Goal: Use online tool/utility: Utilize a website feature to perform a specific function

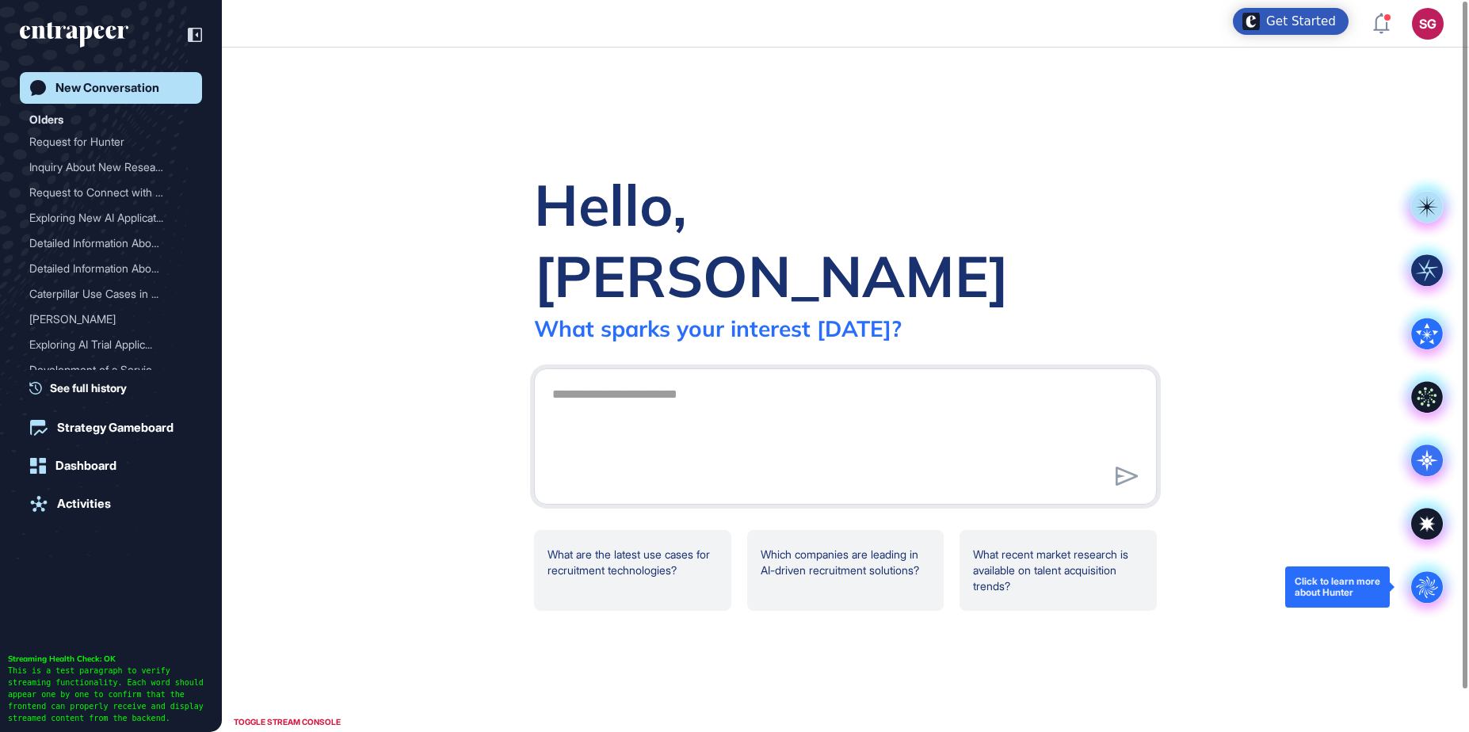
click at [1432, 587] on circle at bounding box center [1428, 587] width 32 height 32
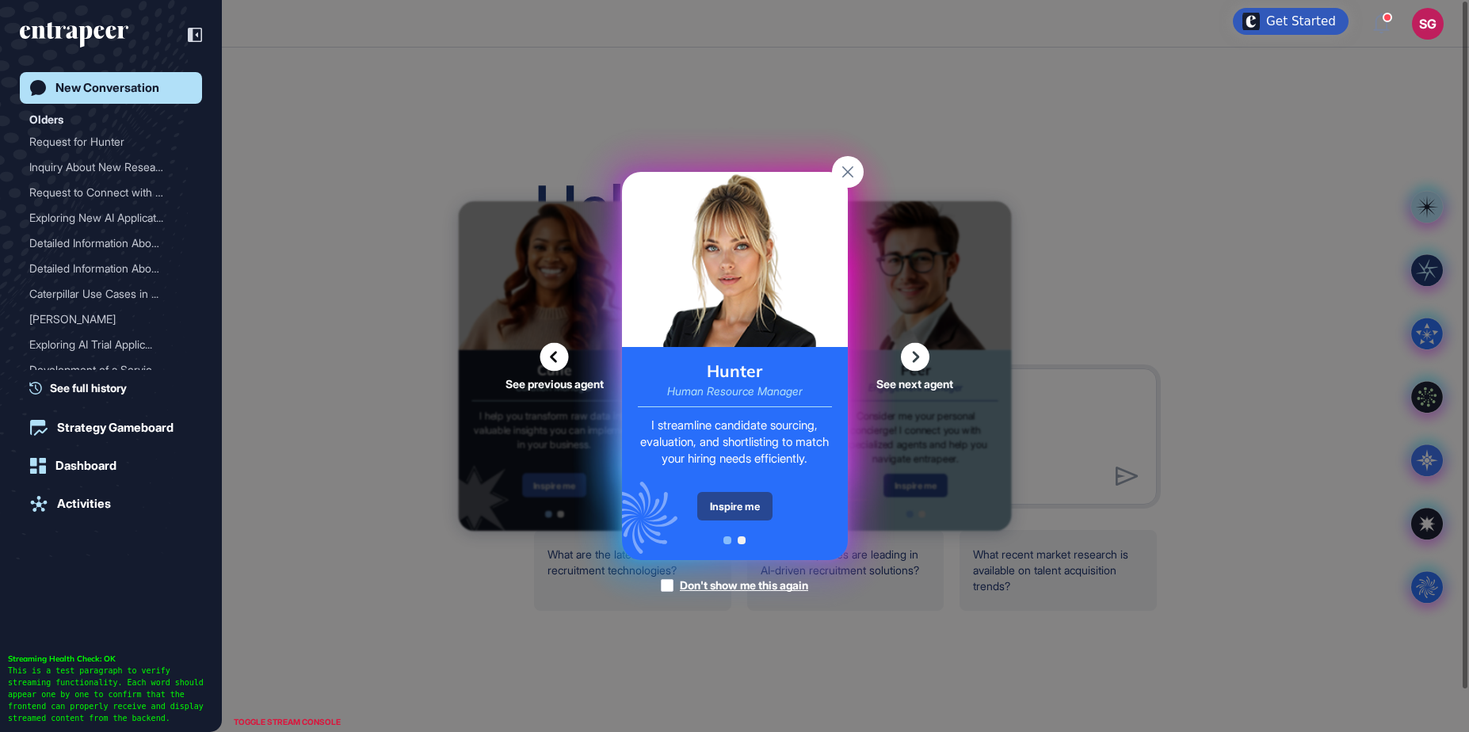
click at [736, 500] on div "Inspire me" at bounding box center [734, 506] width 75 height 29
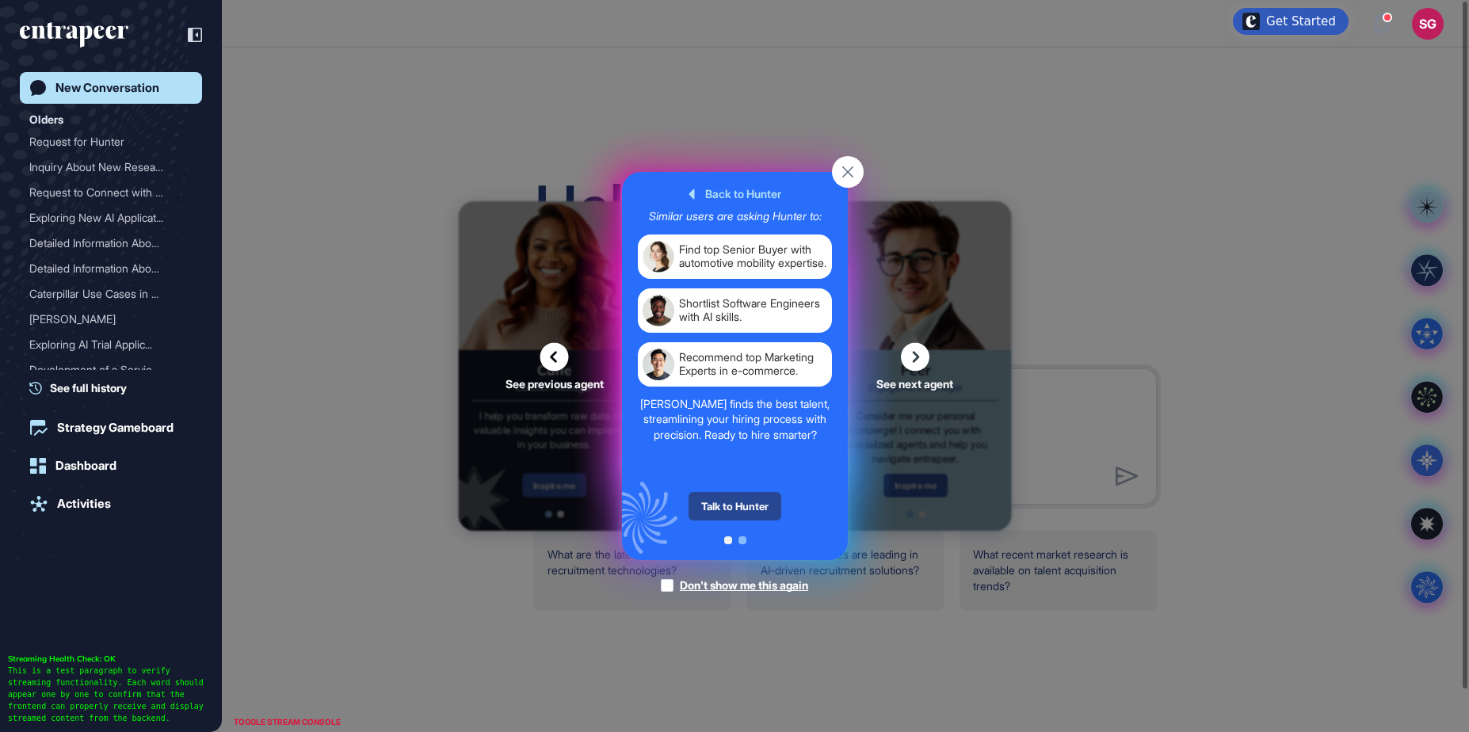
click at [745, 507] on div "Talk to Hunter" at bounding box center [735, 506] width 93 height 29
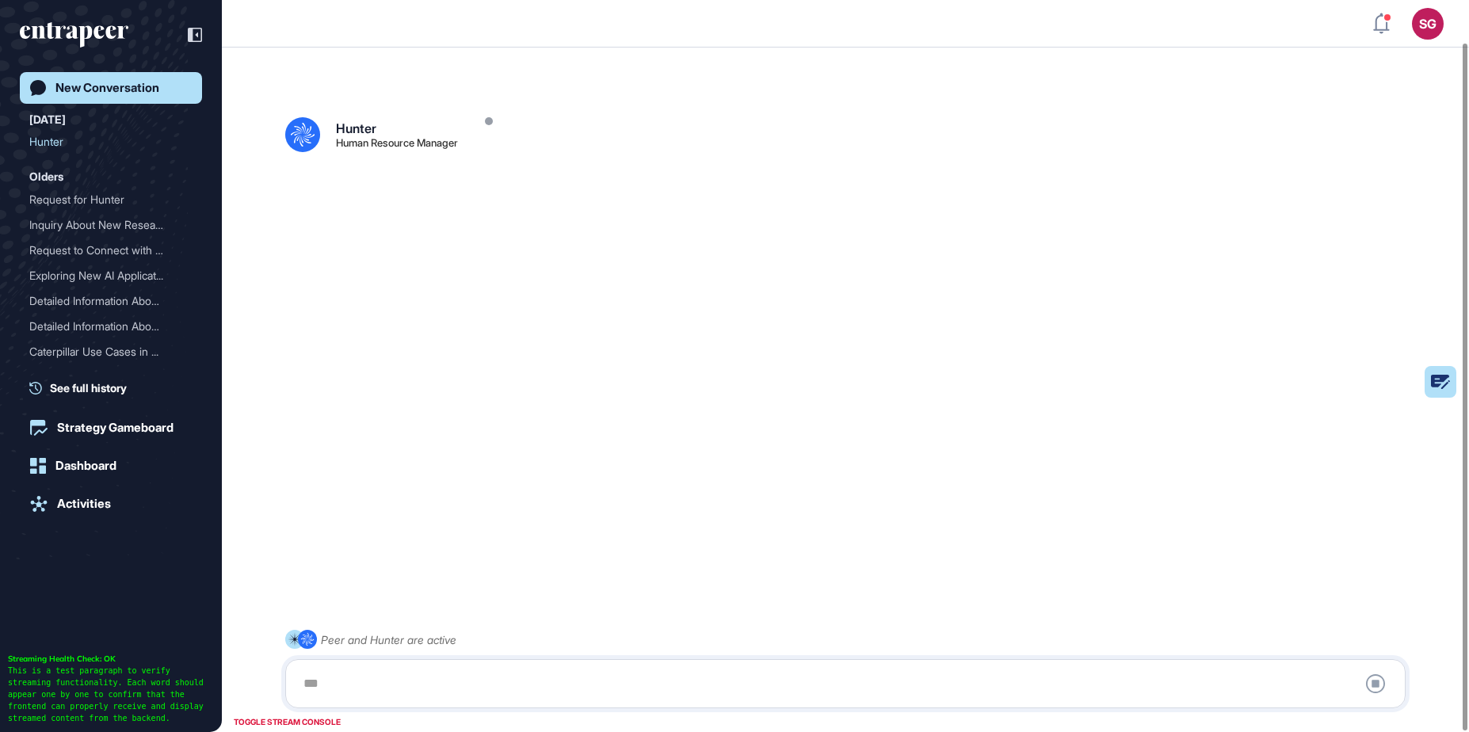
scroll to position [44, 0]
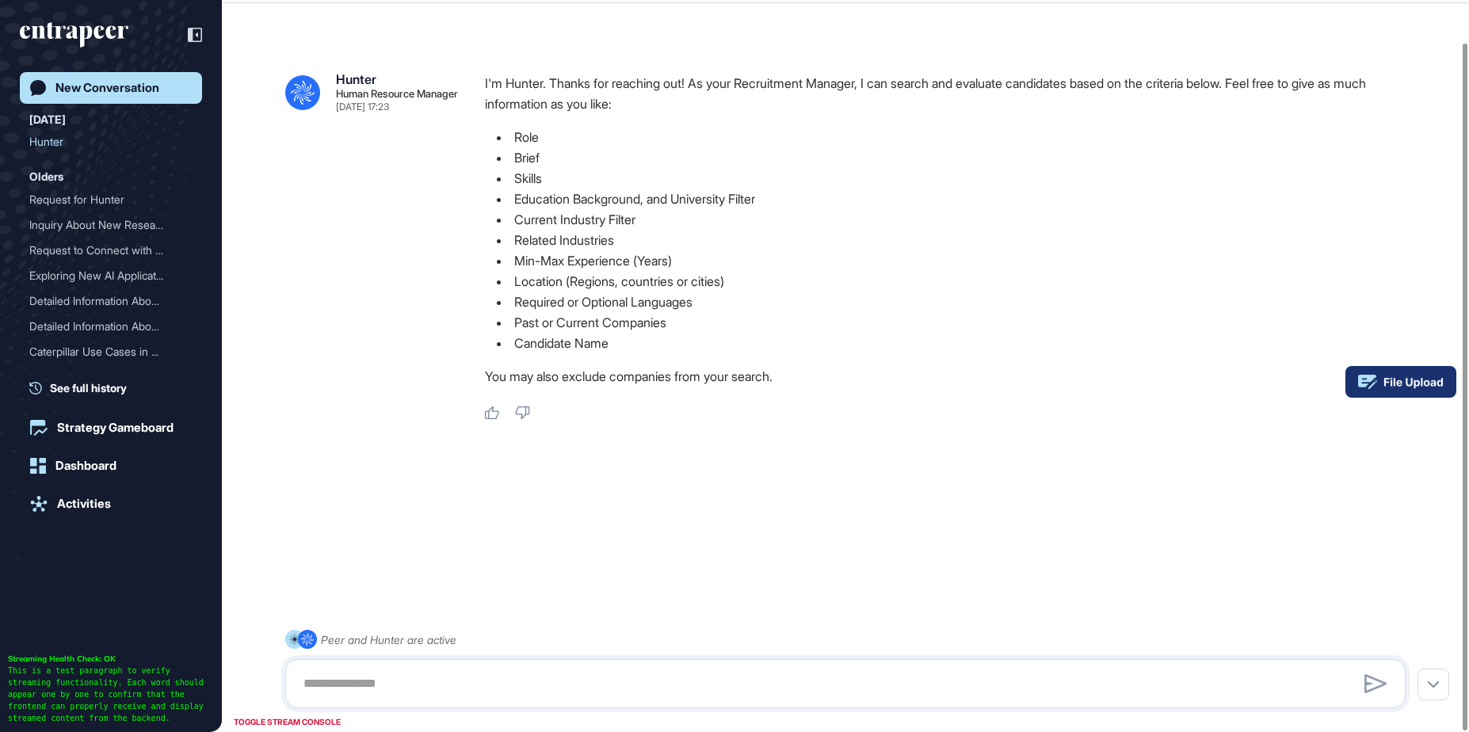
click at [1421, 388] on rect at bounding box center [1401, 382] width 111 height 32
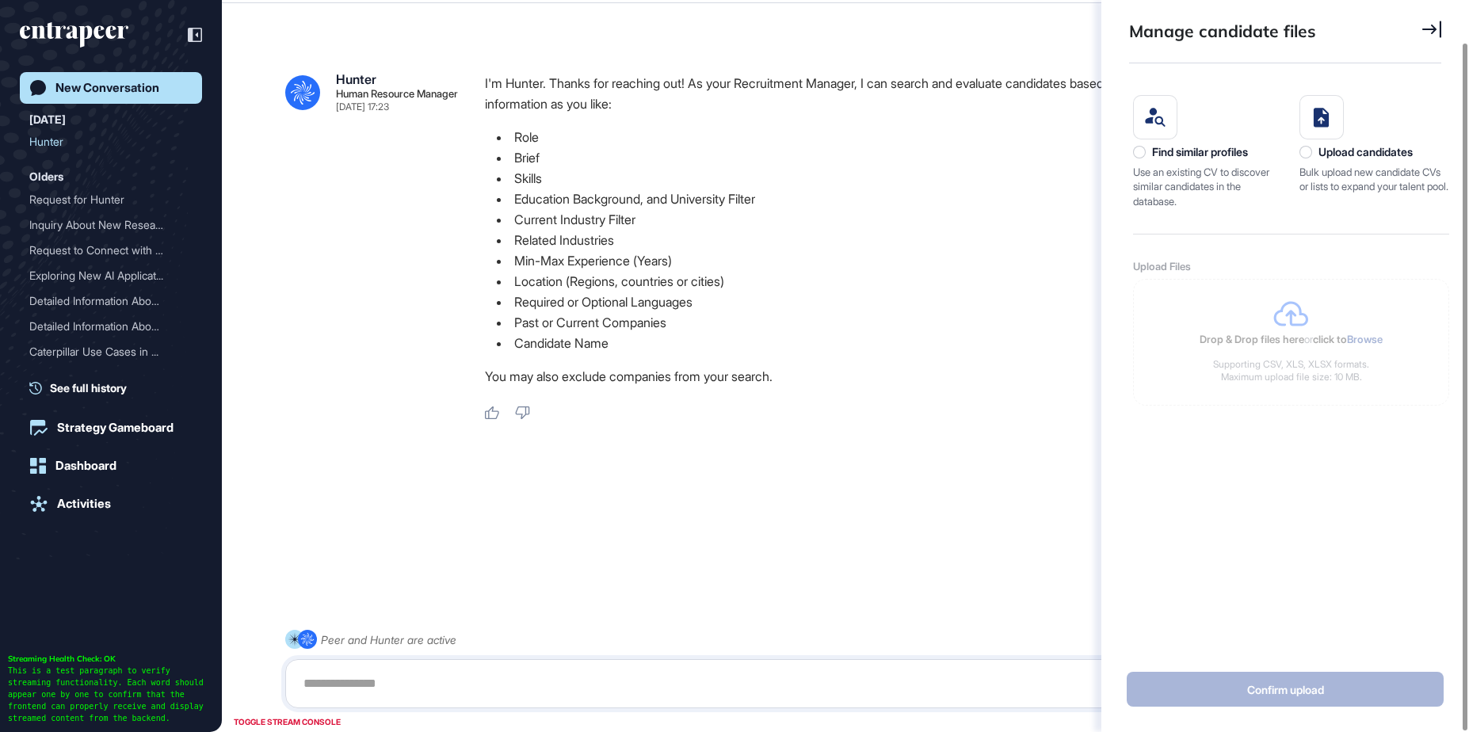
scroll to position [7, 1]
click at [1199, 144] on div "Find similar profiles Use an existing CV to discover similar candidates in the …" at bounding box center [1208, 151] width 151 height 113
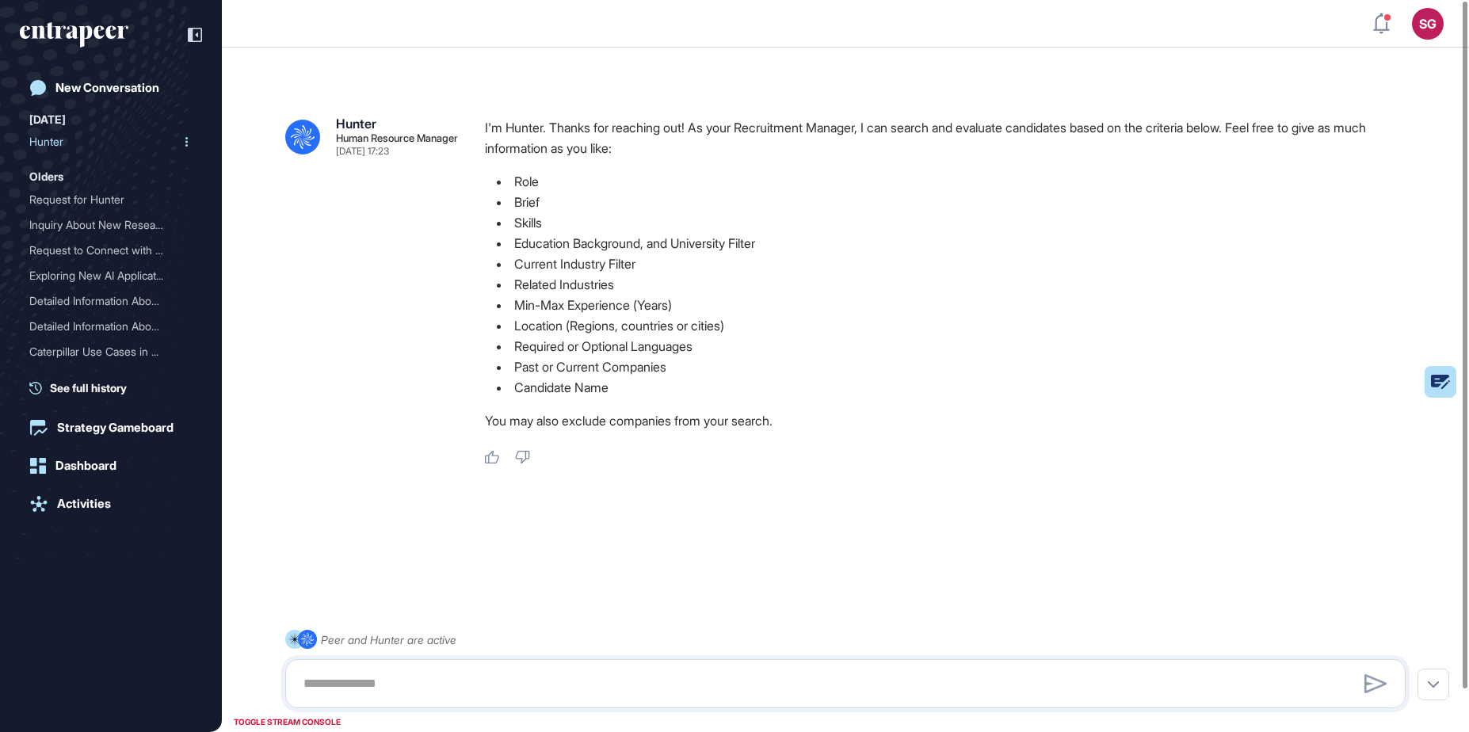
click at [49, 141] on div "Hunter" at bounding box center [104, 141] width 151 height 25
click at [76, 200] on div "Request for Hunter" at bounding box center [104, 199] width 151 height 25
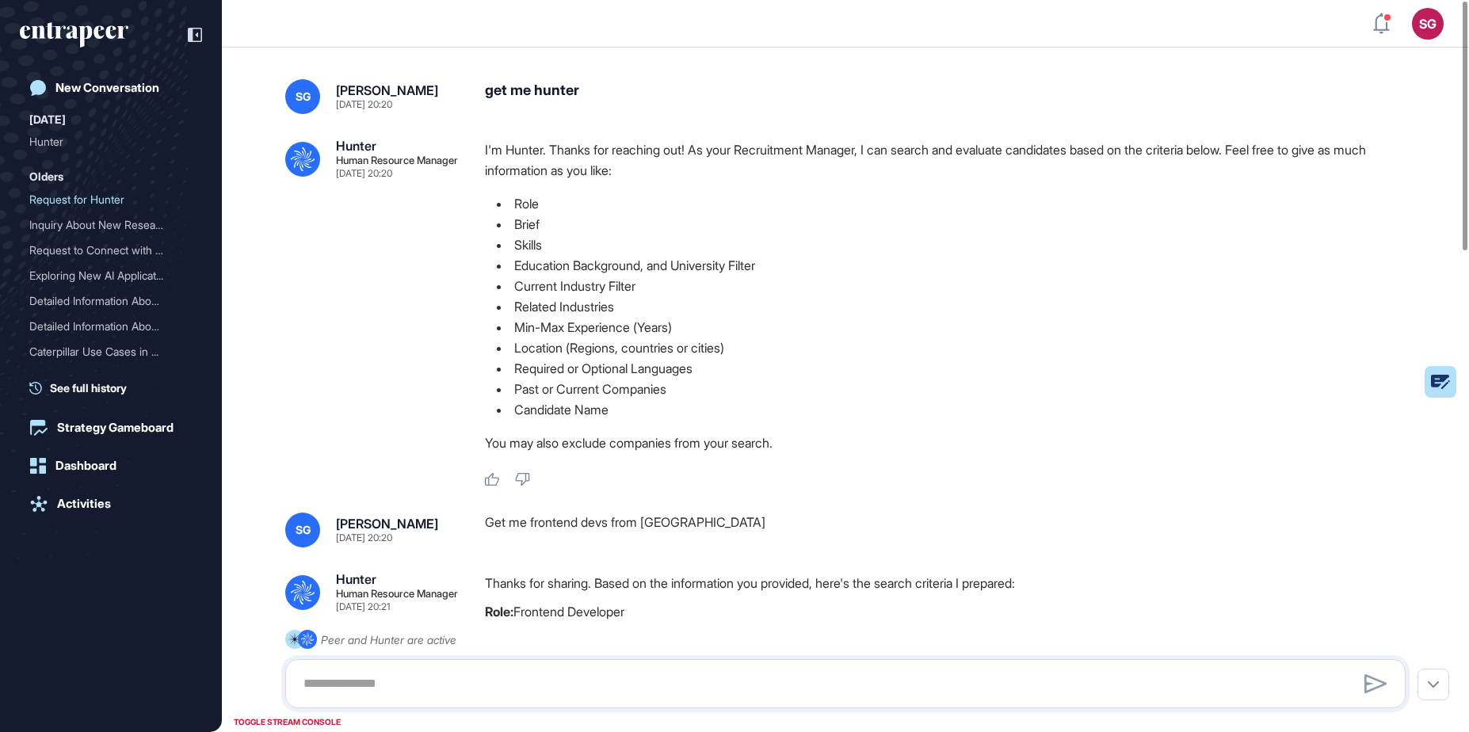
click at [1417, 370] on li "Required or Optional Languages" at bounding box center [952, 368] width 934 height 21
click at [1431, 377] on rect at bounding box center [1401, 382] width 111 height 32
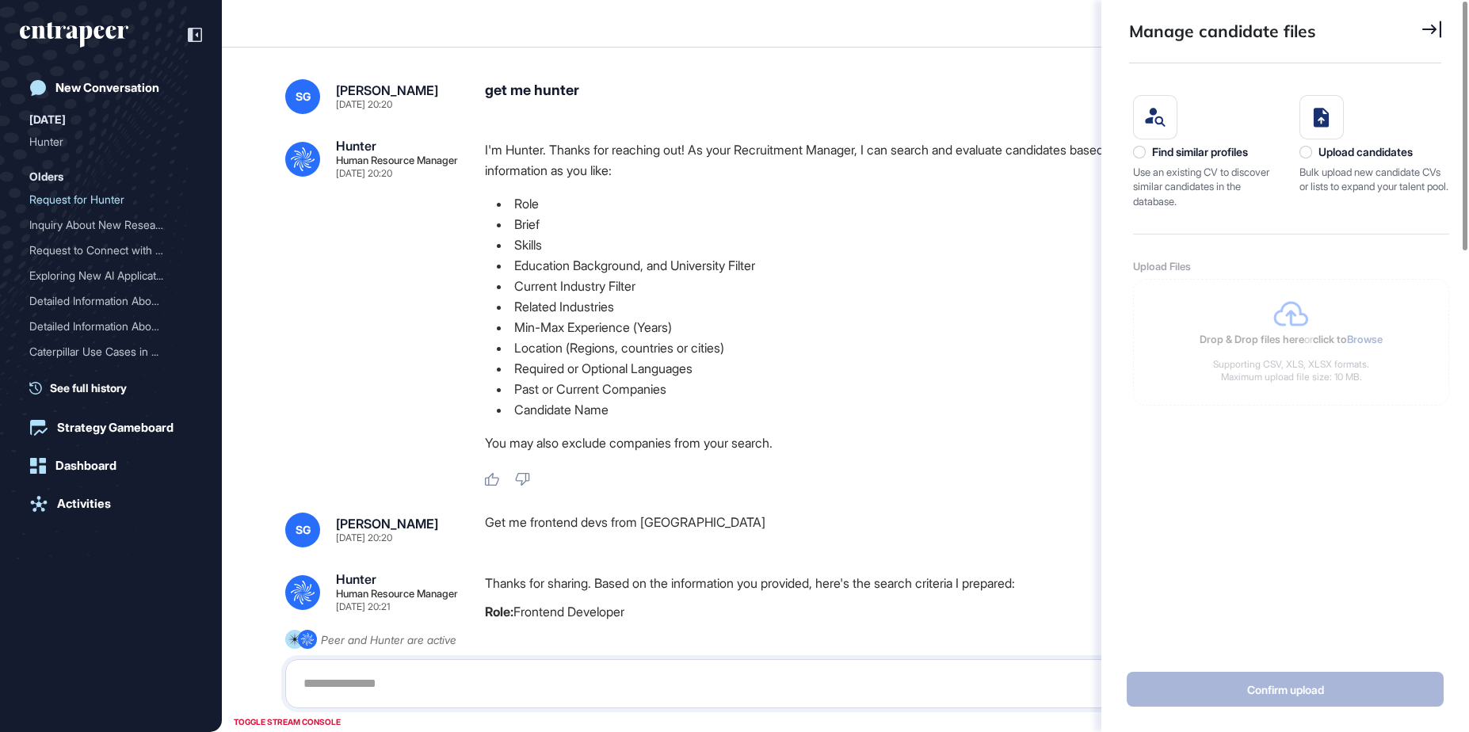
scroll to position [7, 1]
click at [1200, 148] on div "Find similar profiles" at bounding box center [1200, 152] width 96 height 13
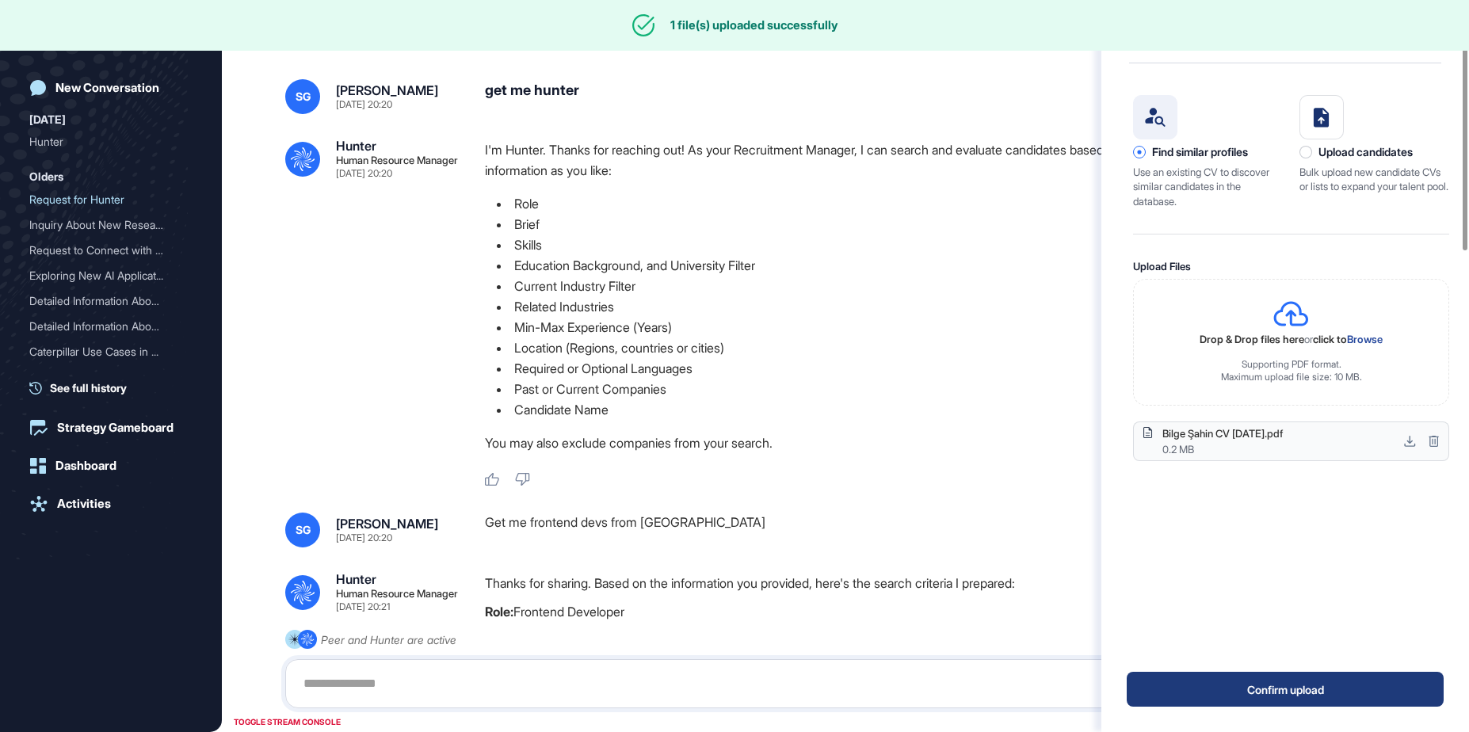
click at [1285, 689] on button "Confirm upload" at bounding box center [1285, 689] width 317 height 35
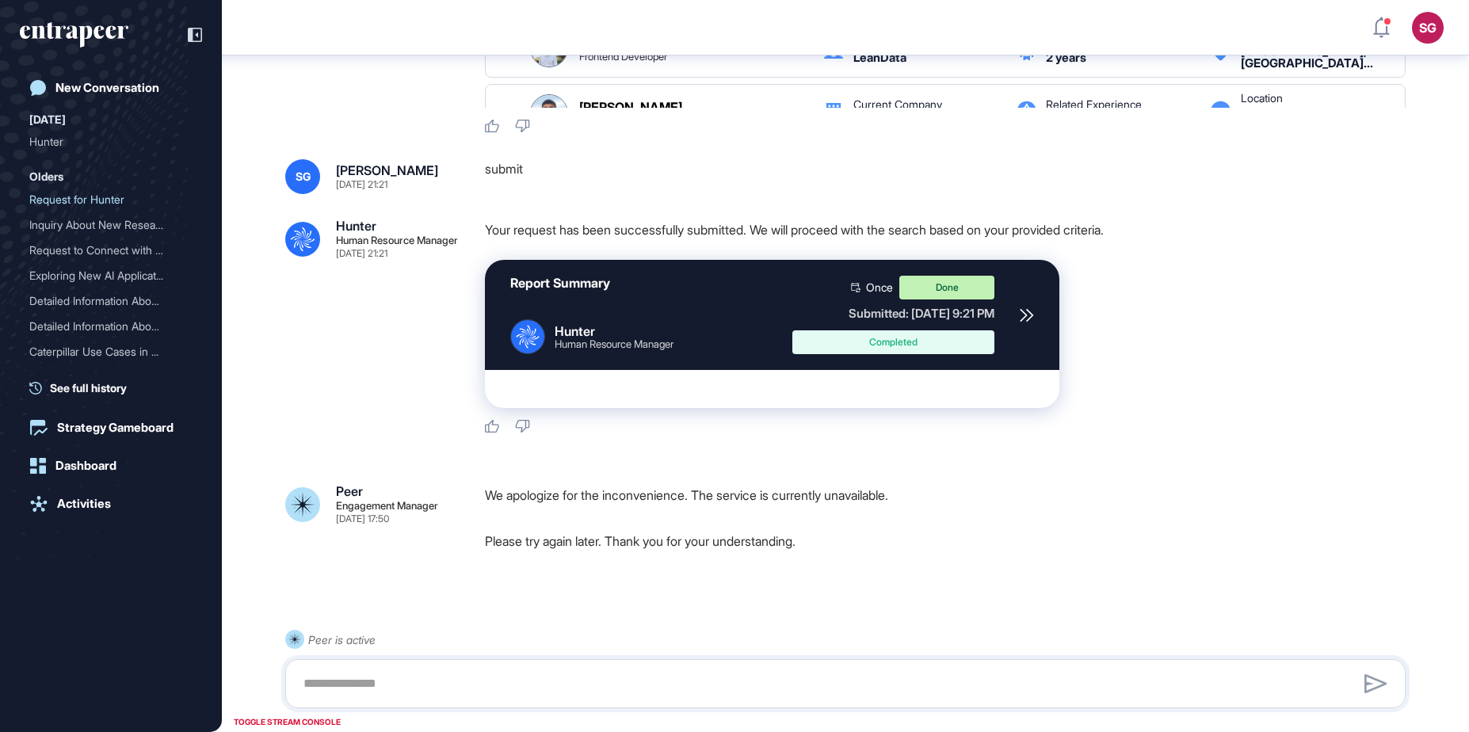
scroll to position [1547, 0]
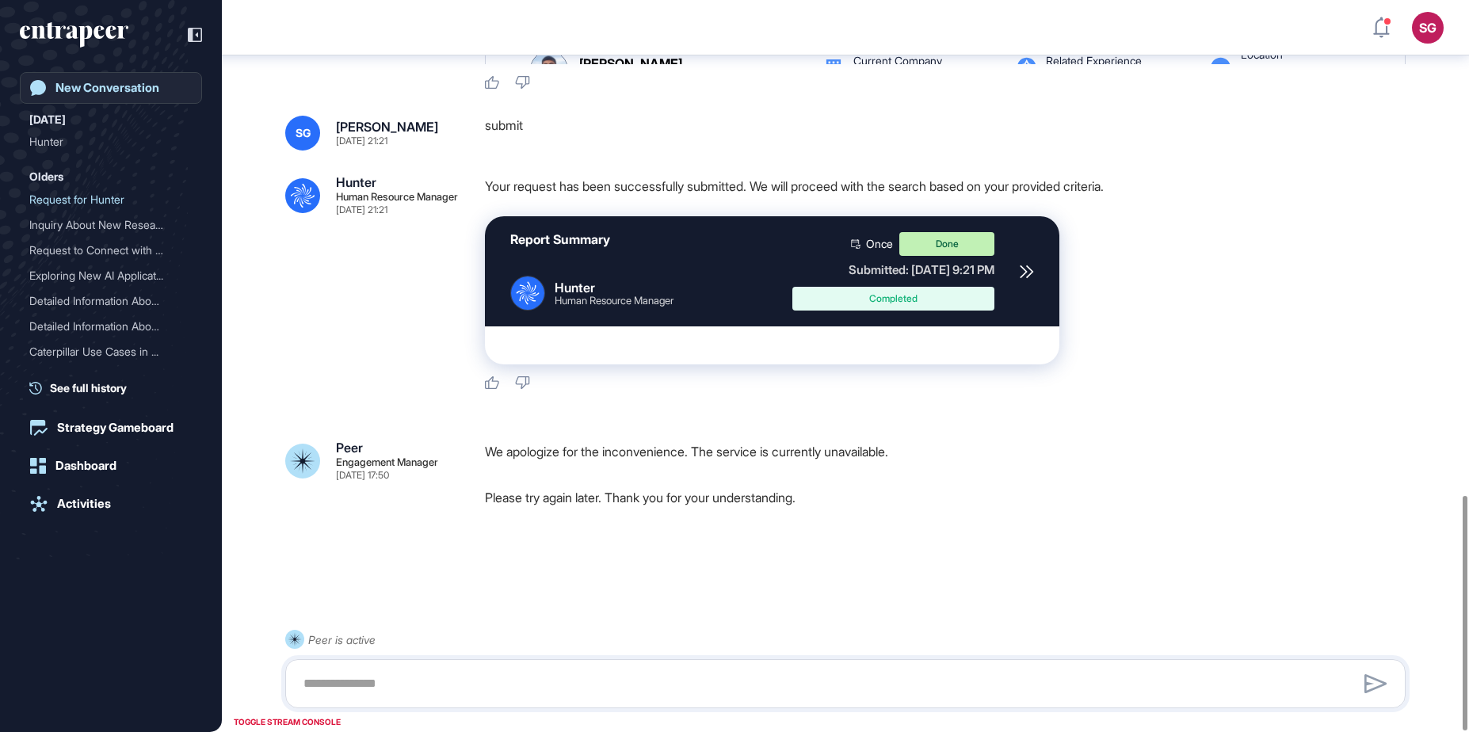
click at [96, 90] on div "New Conversation" at bounding box center [107, 88] width 104 height 14
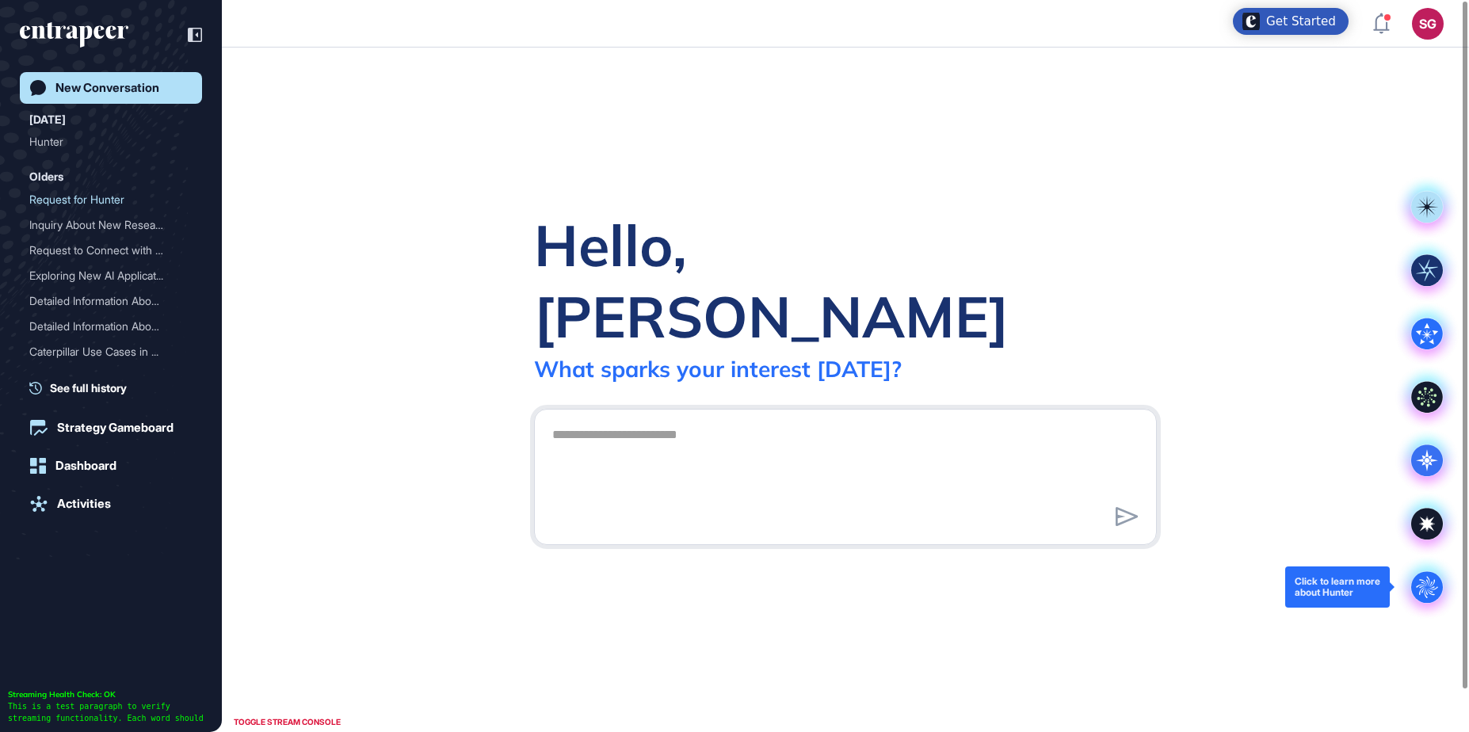
click at [1425, 577] on circle at bounding box center [1428, 587] width 32 height 32
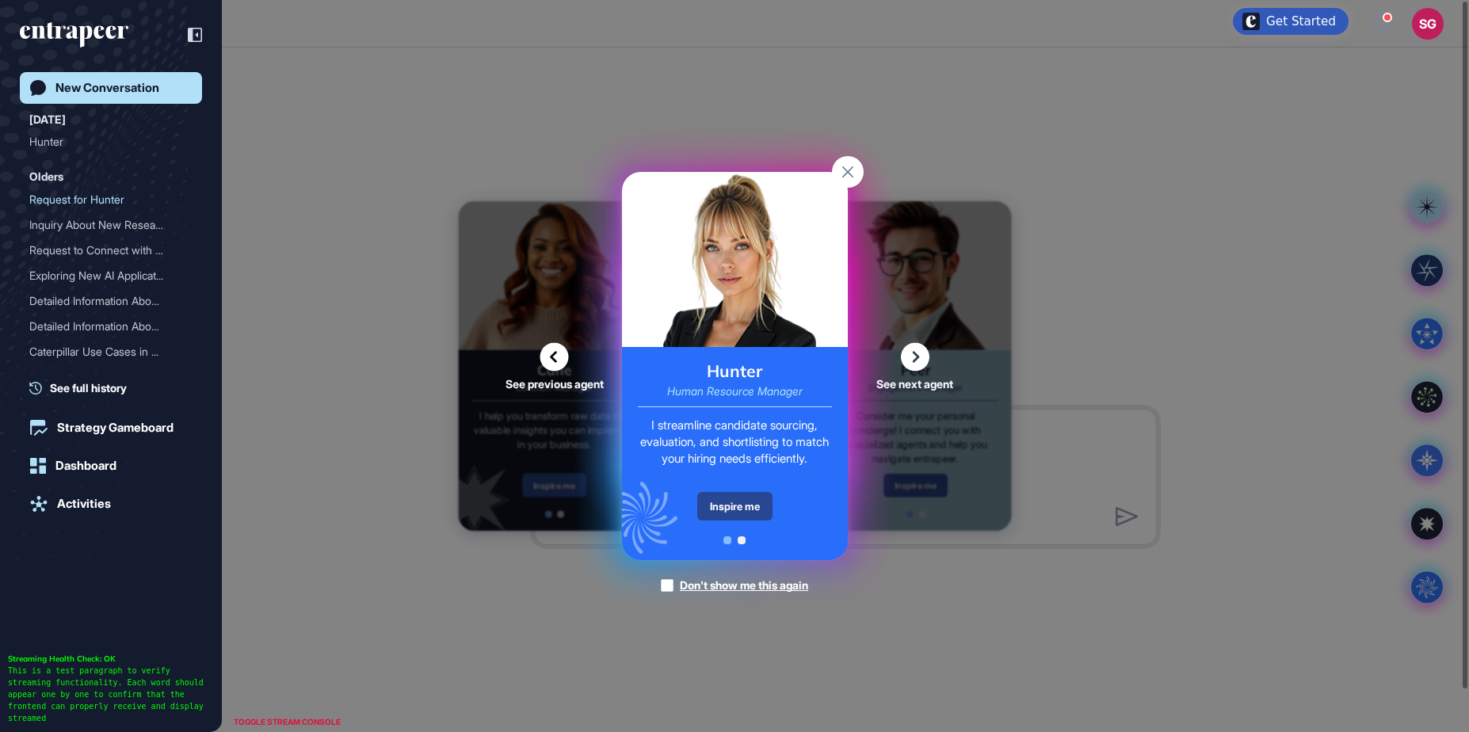
click at [728, 509] on div "Inspire me" at bounding box center [734, 506] width 75 height 29
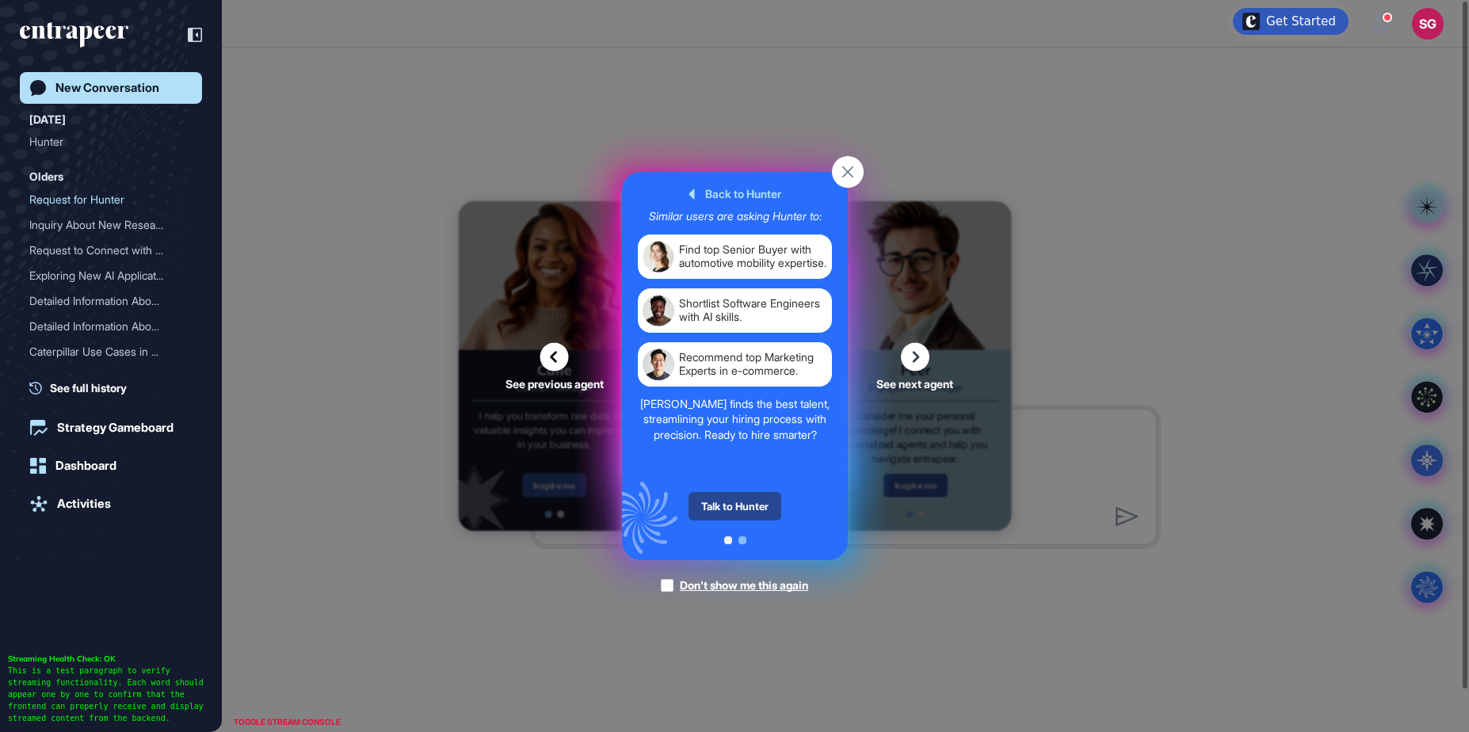
click at [747, 508] on div "Talk to Hunter" at bounding box center [735, 506] width 93 height 29
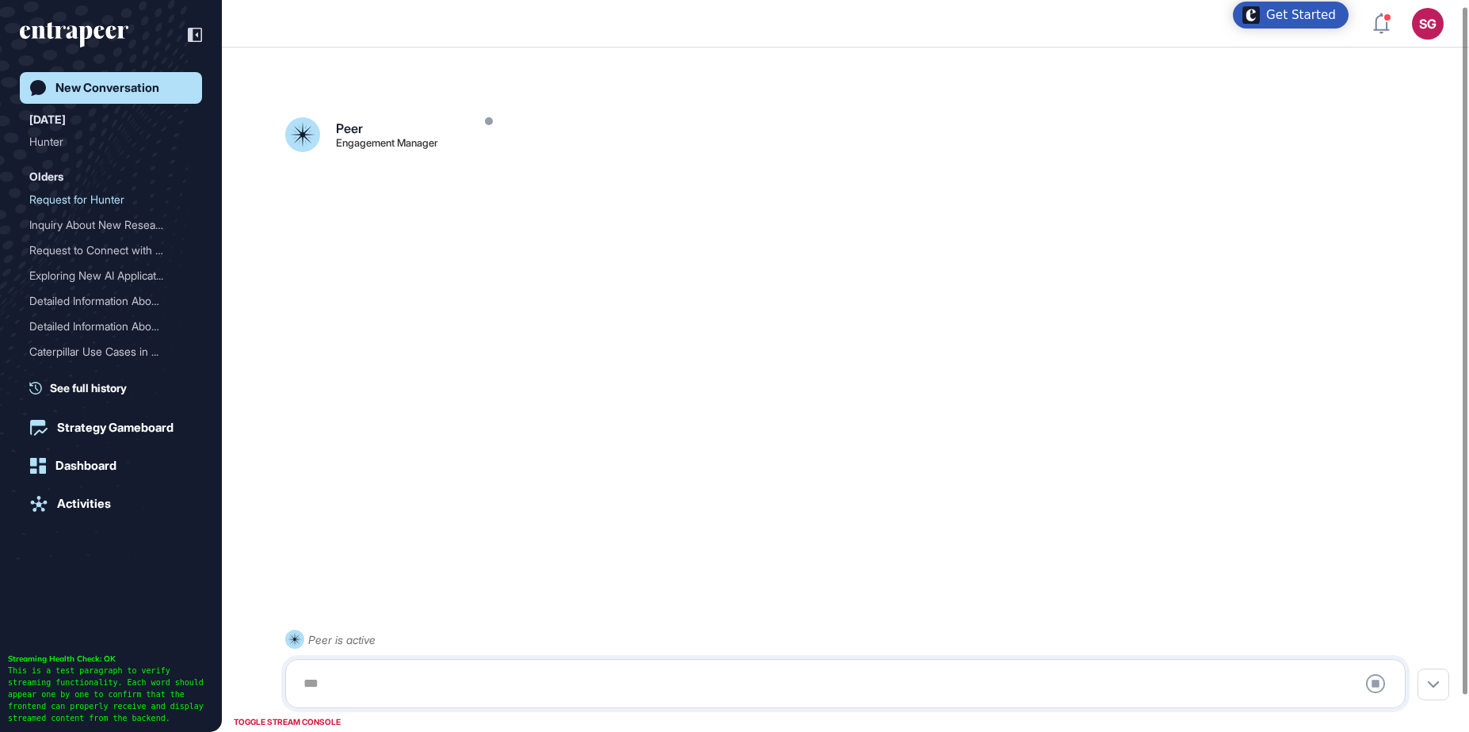
scroll to position [44, 0]
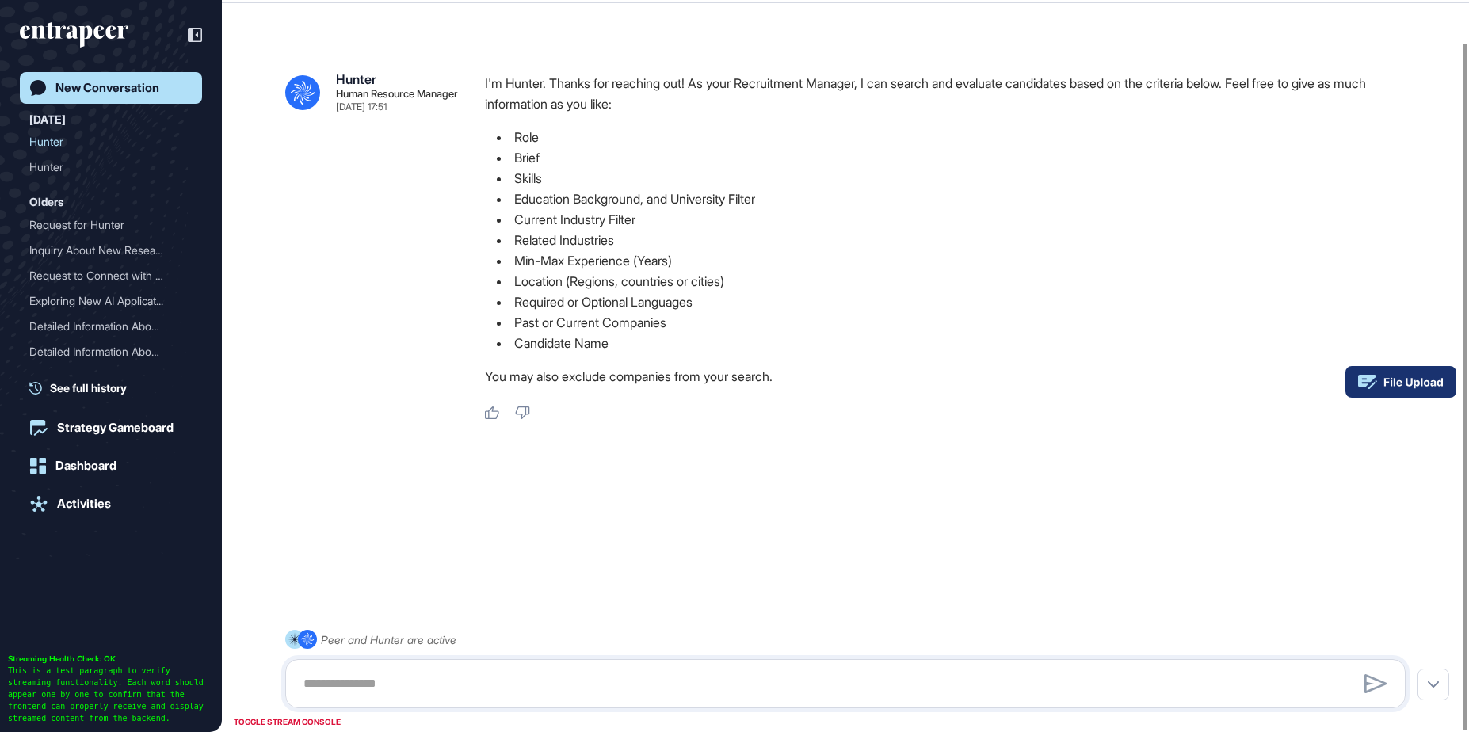
click at [1431, 380] on rect at bounding box center [1401, 382] width 111 height 32
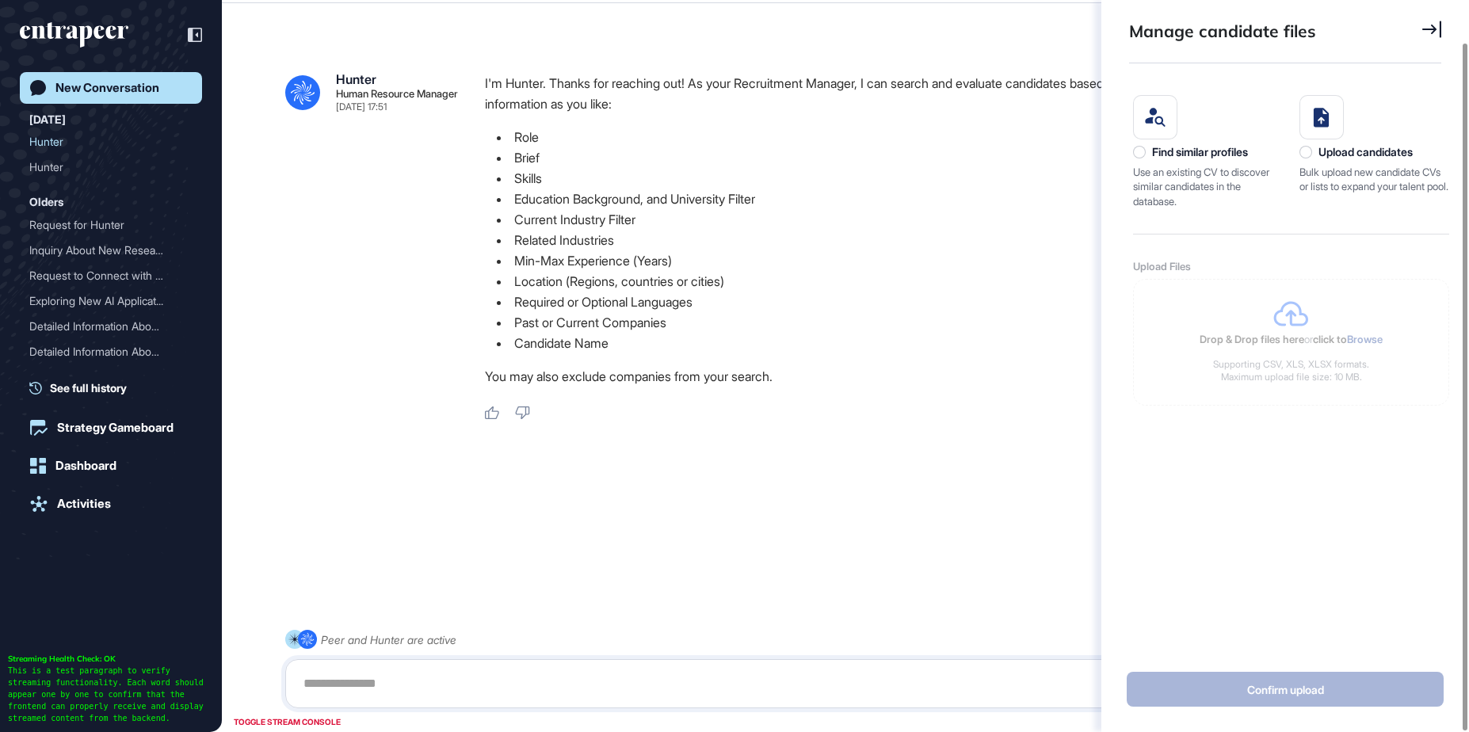
scroll to position [552, 316]
click at [1167, 154] on div "Find similar profiles" at bounding box center [1200, 152] width 96 height 13
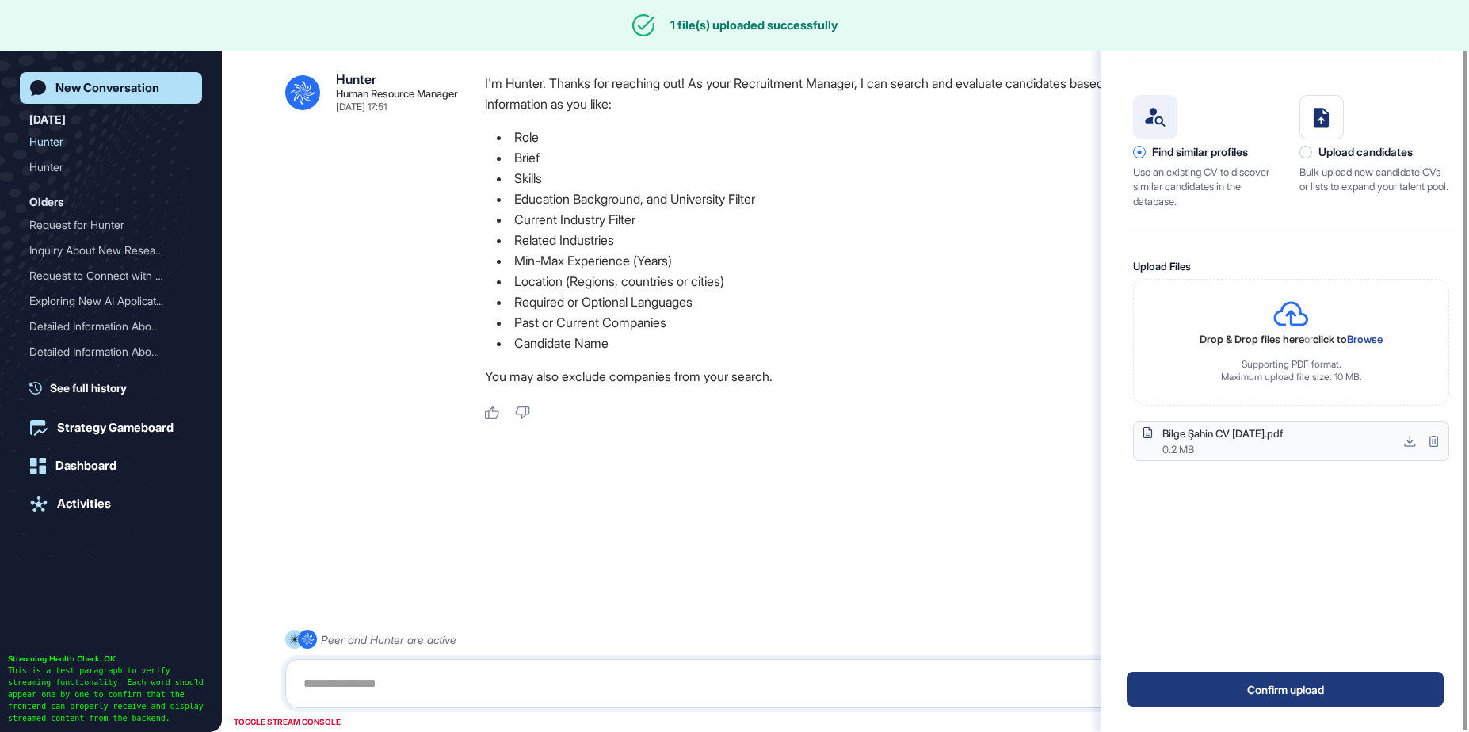
click at [1317, 684] on button "Confirm upload" at bounding box center [1285, 689] width 317 height 35
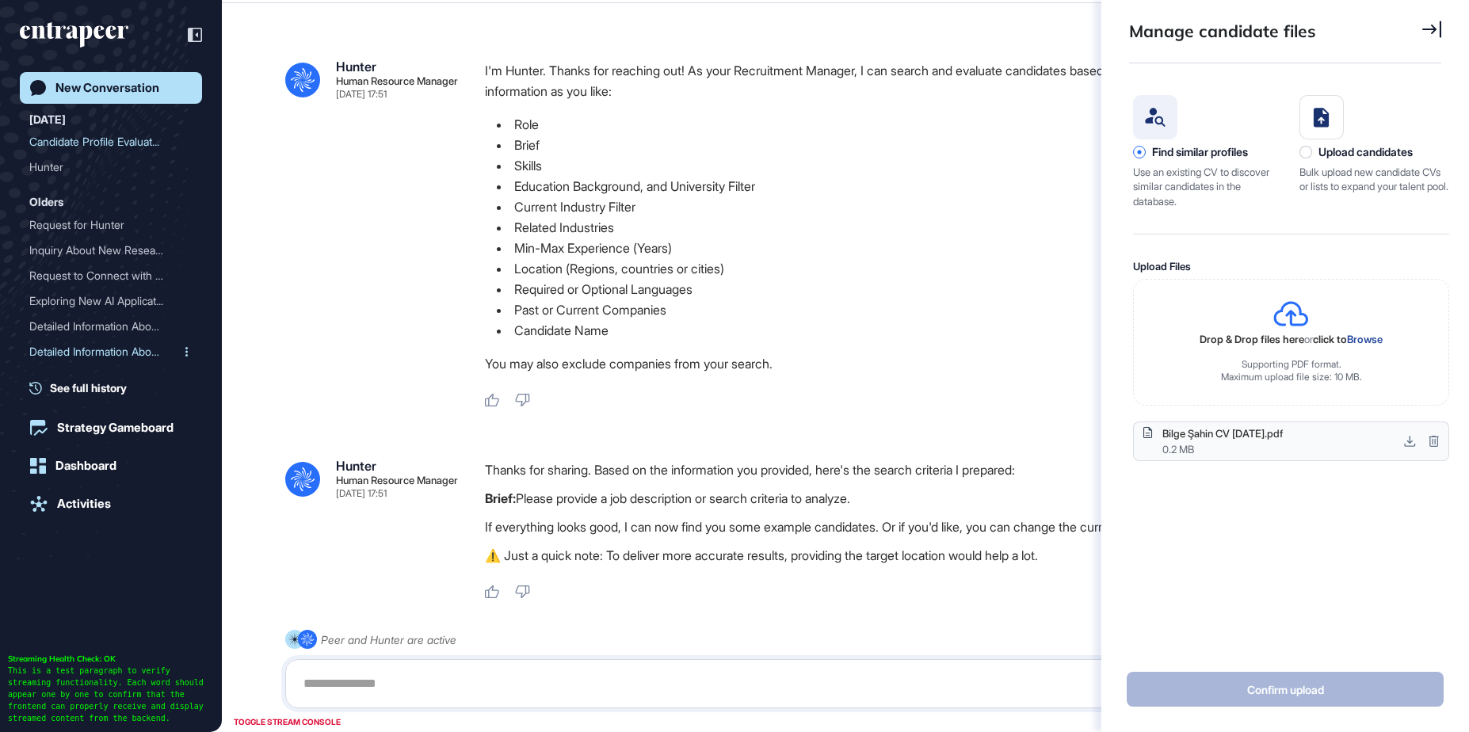
scroll to position [110, 0]
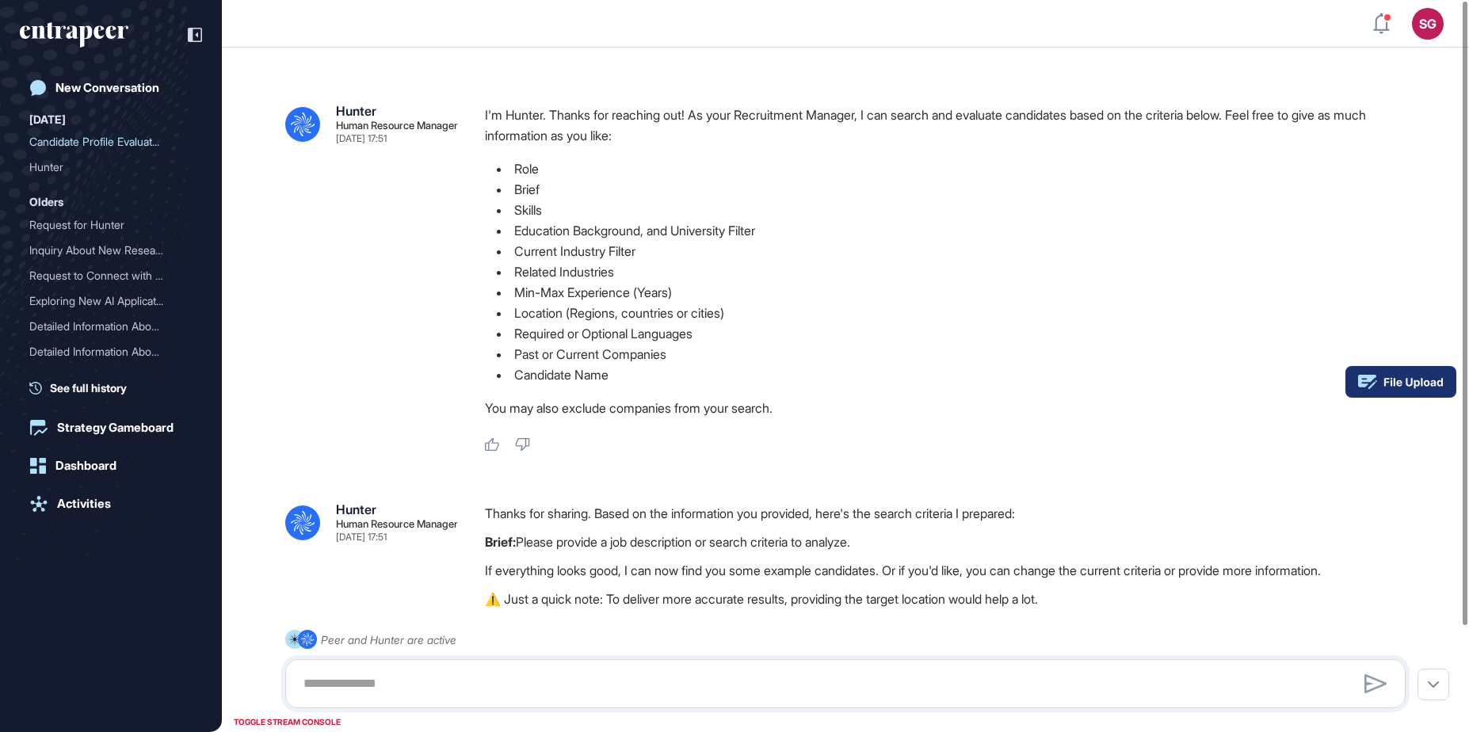
click at [1428, 380] on rect at bounding box center [1401, 382] width 111 height 32
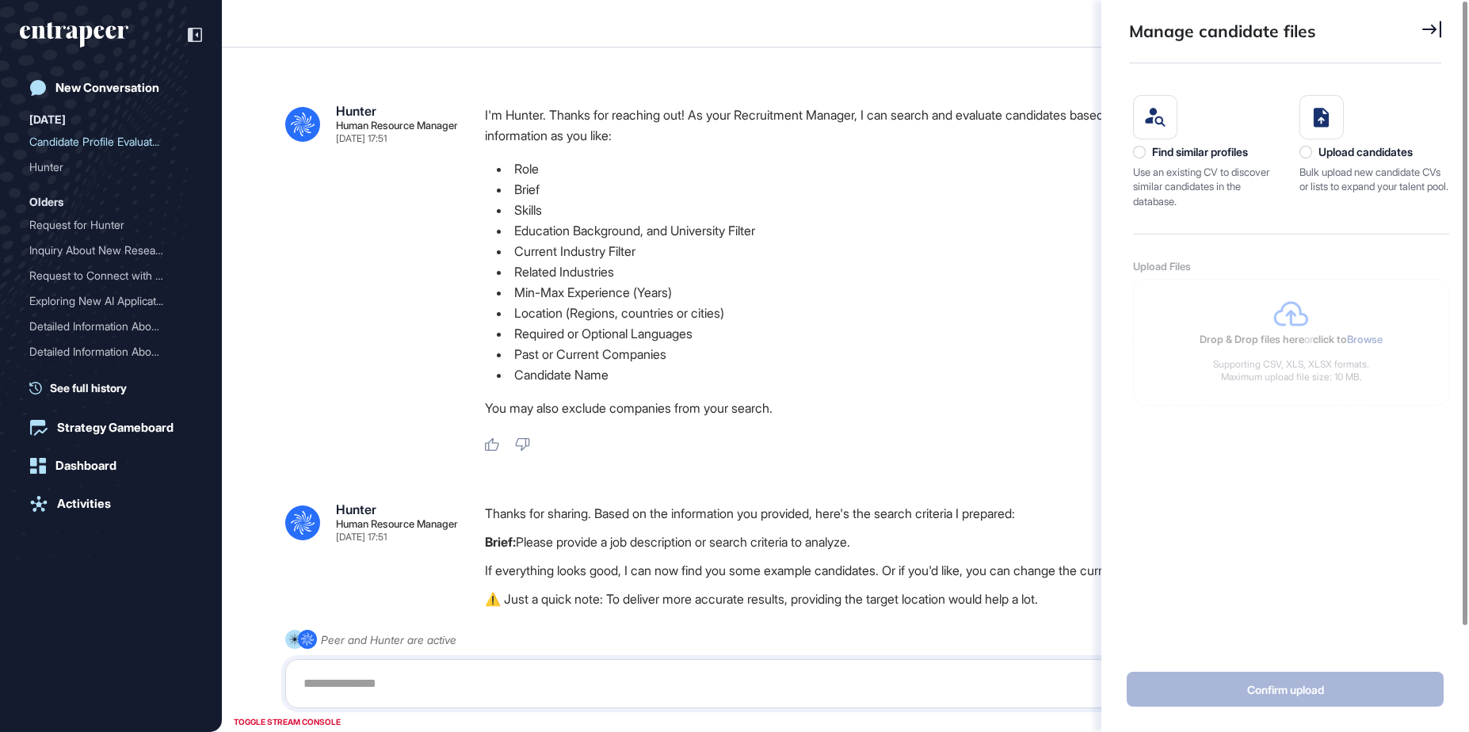
scroll to position [7, 1]
click at [1212, 148] on div "Find similar profiles" at bounding box center [1200, 152] width 96 height 13
